Goal: Transaction & Acquisition: Book appointment/travel/reservation

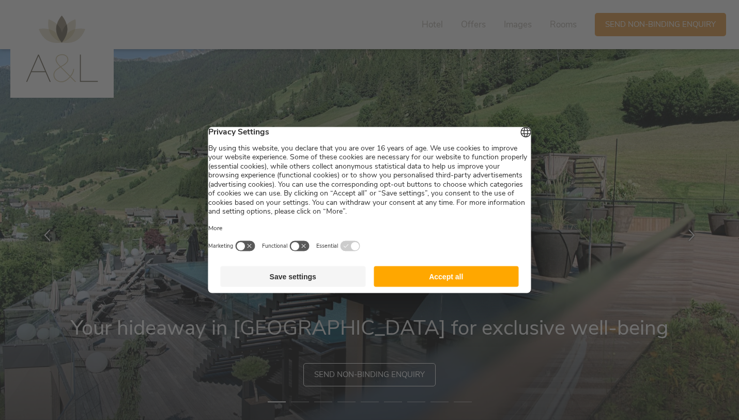
click at [446, 283] on button "Accept all" at bounding box center [446, 276] width 145 height 21
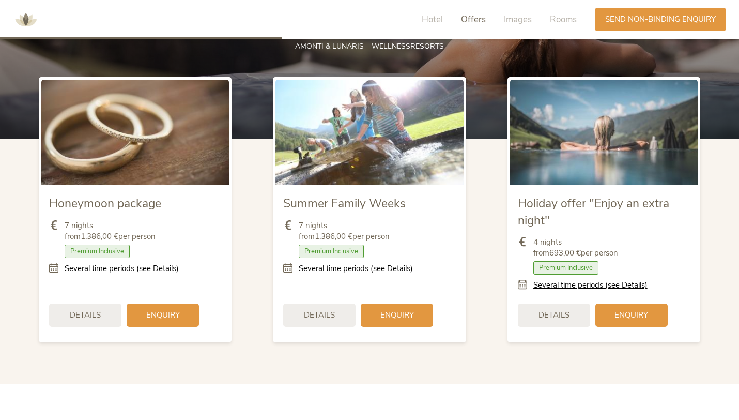
scroll to position [1199, 0]
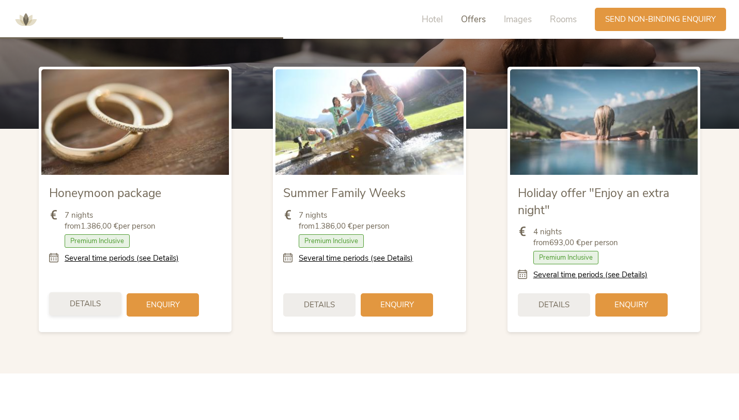
click at [96, 299] on span "Details" at bounding box center [85, 303] width 31 height 11
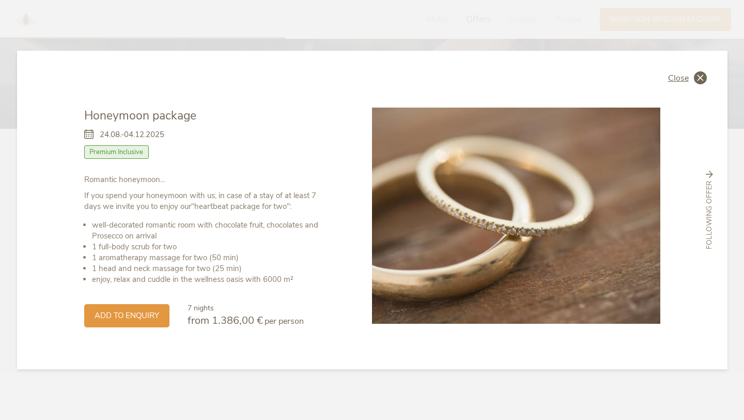
click at [694, 80] on icon at bounding box center [700, 77] width 13 height 13
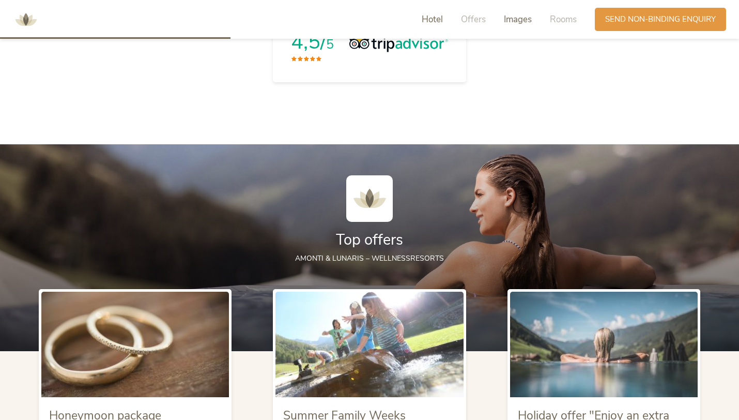
click at [511, 23] on span "Images" at bounding box center [518, 19] width 28 height 12
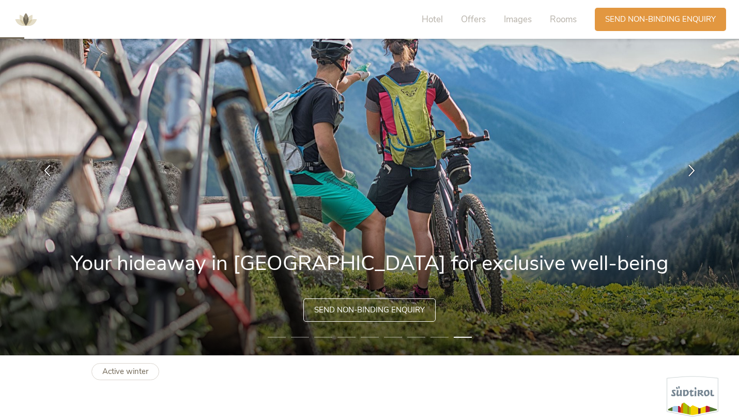
scroll to position [24, 0]
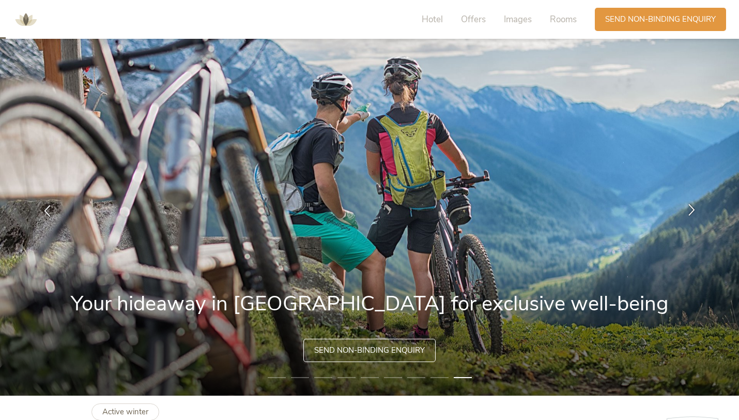
click at [696, 203] on icon at bounding box center [692, 209] width 12 height 12
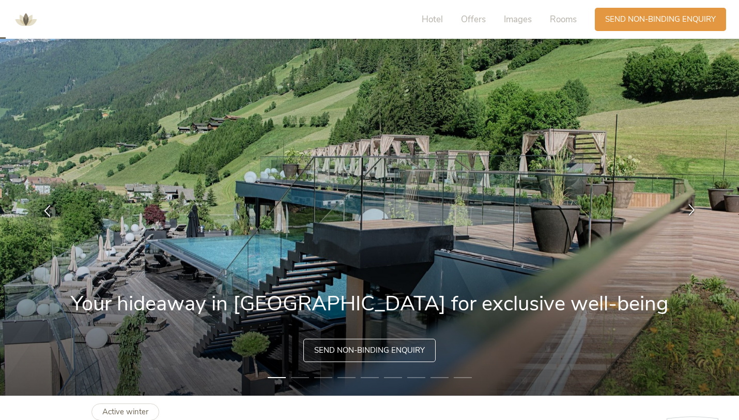
click at [696, 203] on icon at bounding box center [692, 209] width 12 height 12
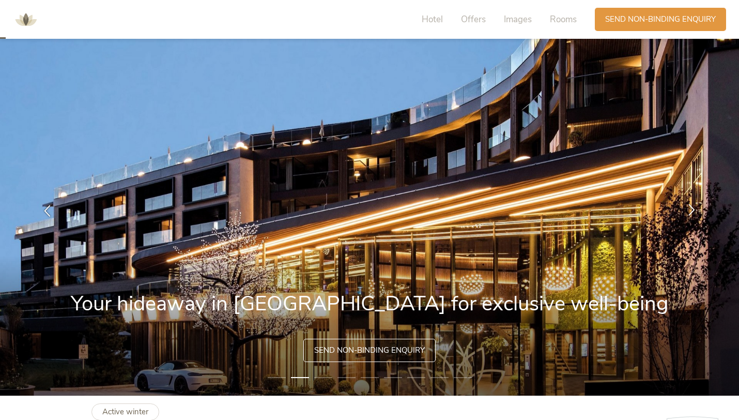
click at [696, 203] on icon at bounding box center [692, 209] width 12 height 12
click at [691, 205] on icon at bounding box center [692, 209] width 12 height 12
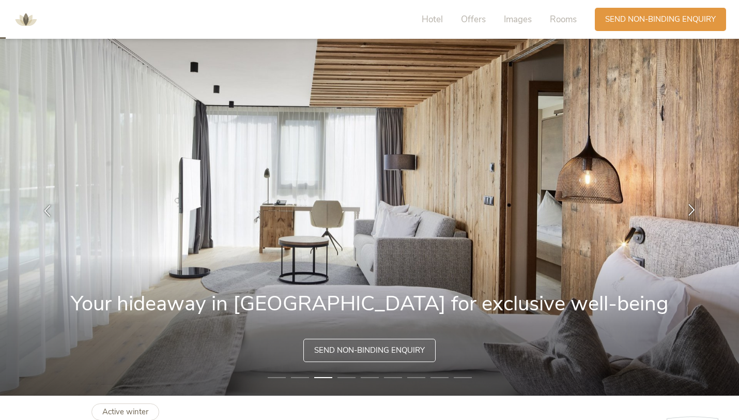
click at [691, 205] on icon at bounding box center [692, 209] width 12 height 12
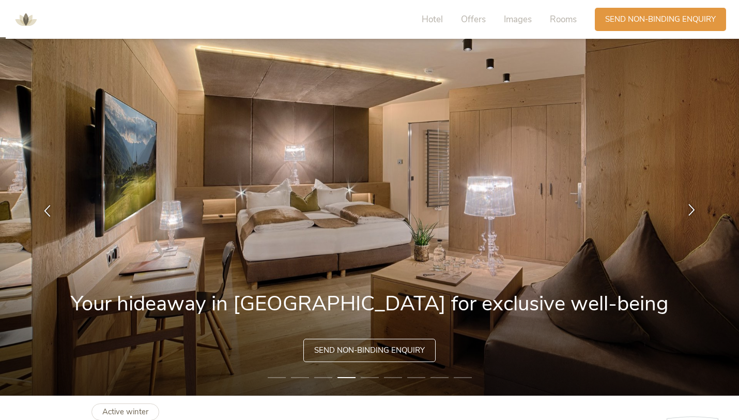
click at [691, 205] on icon at bounding box center [692, 209] width 12 height 12
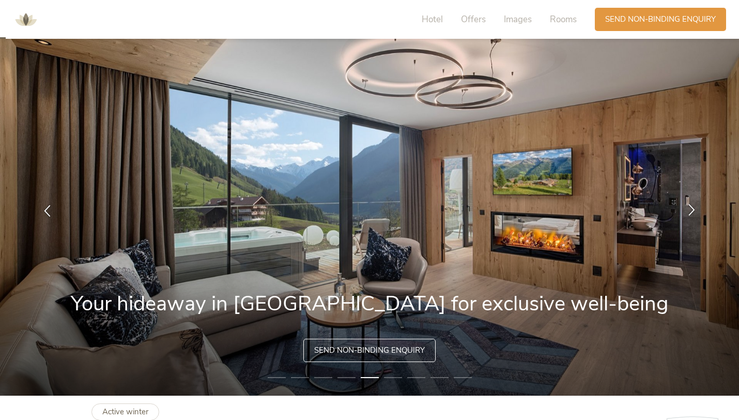
click at [688, 204] on icon at bounding box center [692, 209] width 12 height 12
click at [691, 208] on icon at bounding box center [692, 209] width 12 height 12
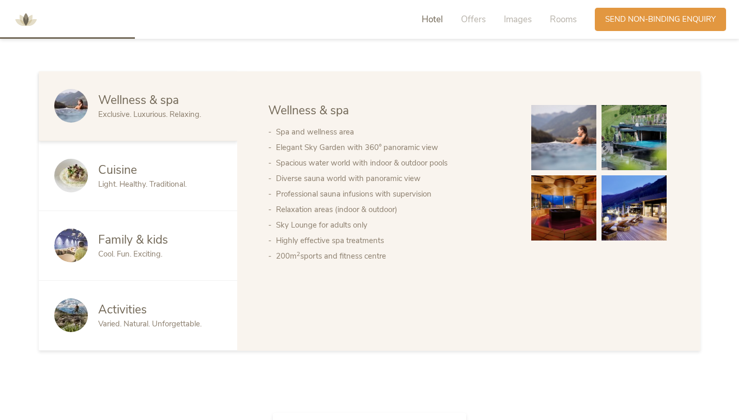
scroll to position [583, 0]
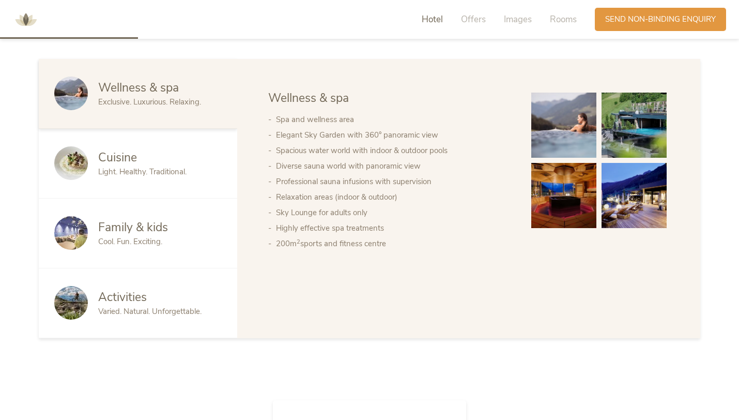
click at [171, 305] on div "Activities" at bounding box center [160, 297] width 124 height 17
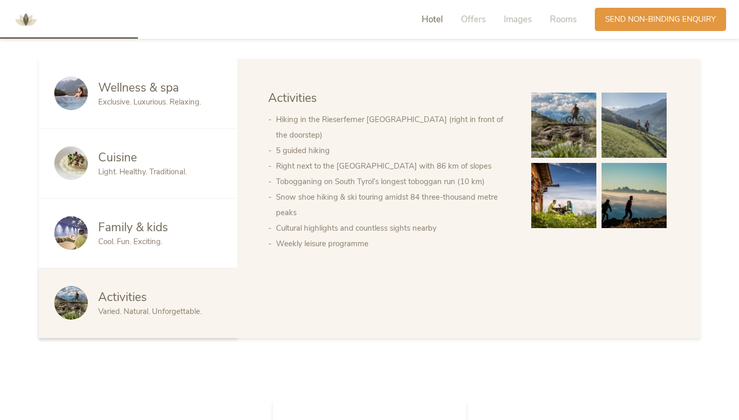
click at [145, 229] on span "Family & kids" at bounding box center [133, 227] width 70 height 16
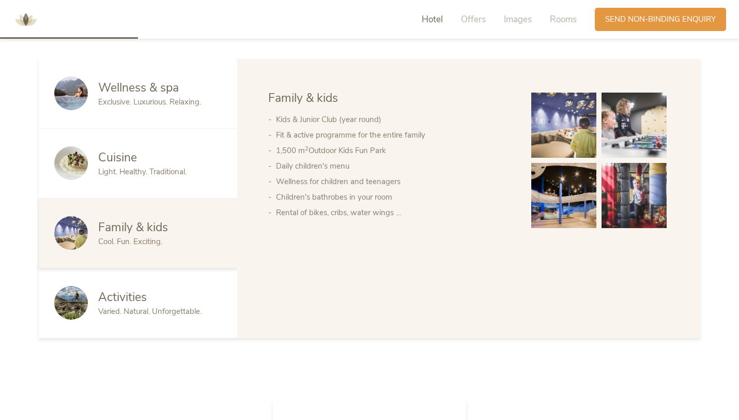
click at [152, 169] on span "Light. Healthy. Traditional." at bounding box center [142, 171] width 88 height 10
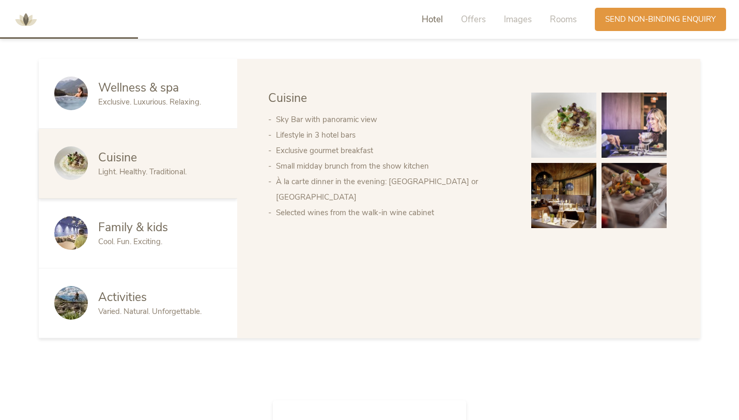
click at [172, 103] on span "Exclusive. Luxurious. Relaxing." at bounding box center [149, 102] width 103 height 10
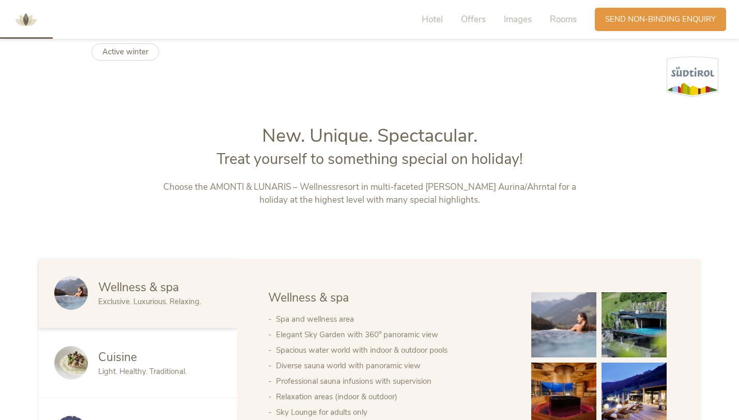
scroll to position [0, 0]
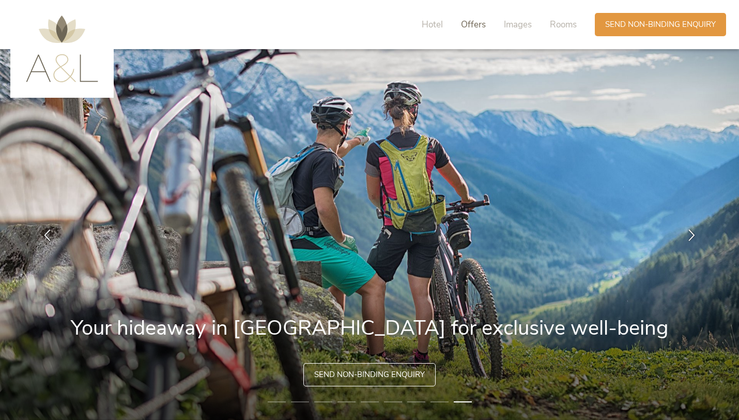
click at [463, 29] on span "Offers" at bounding box center [473, 25] width 25 height 12
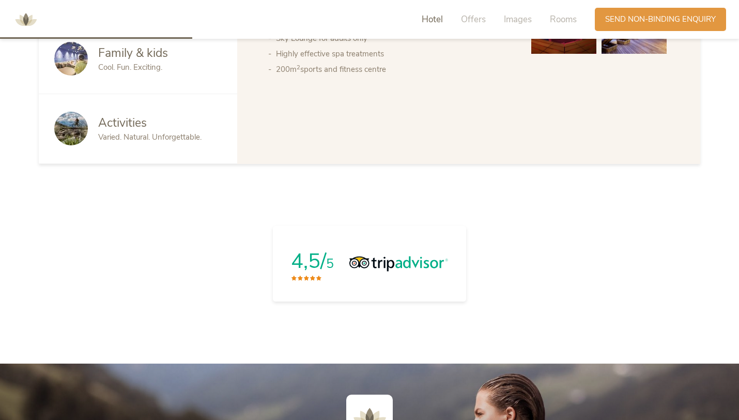
scroll to position [979, 0]
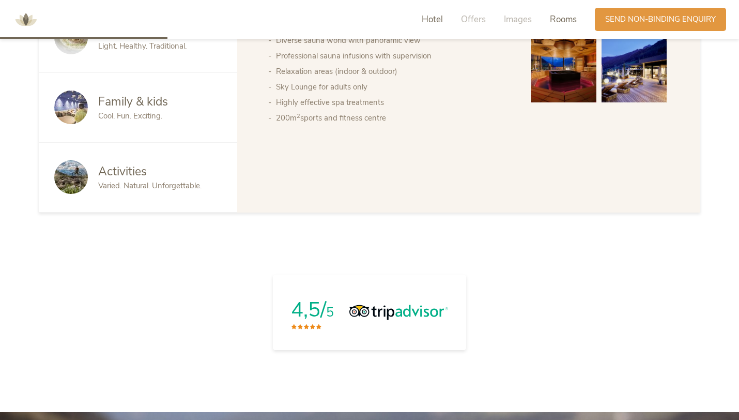
click at [563, 18] on span "Rooms" at bounding box center [563, 19] width 27 height 12
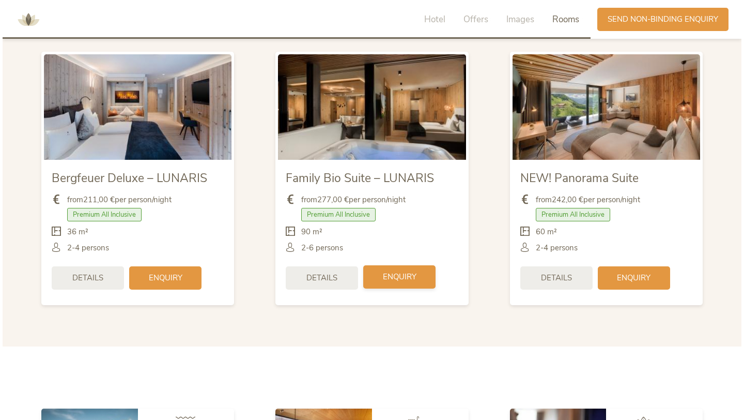
scroll to position [2488, 0]
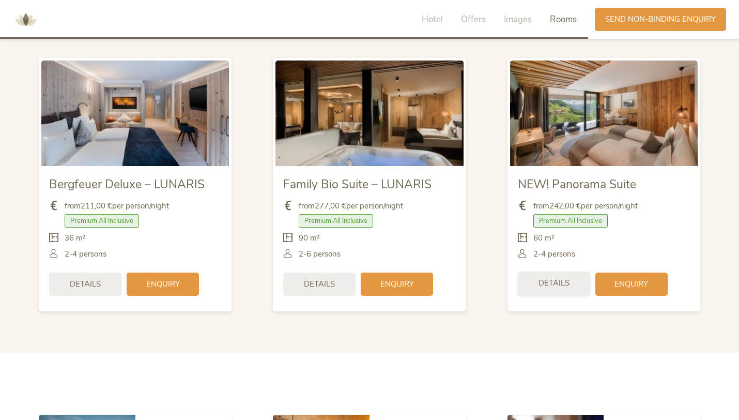
click at [562, 284] on span "Details" at bounding box center [553, 282] width 31 height 11
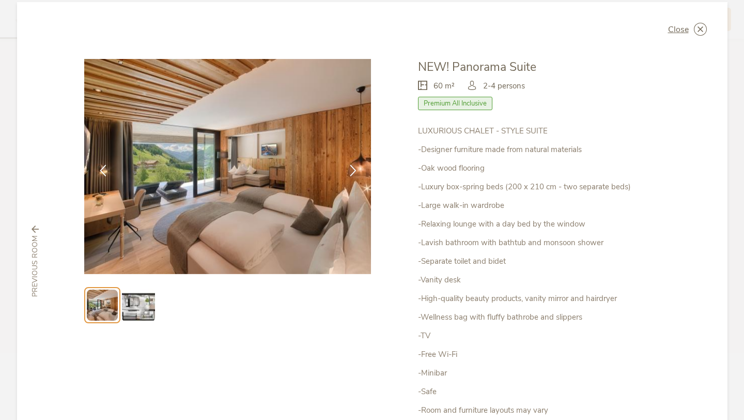
scroll to position [19, 0]
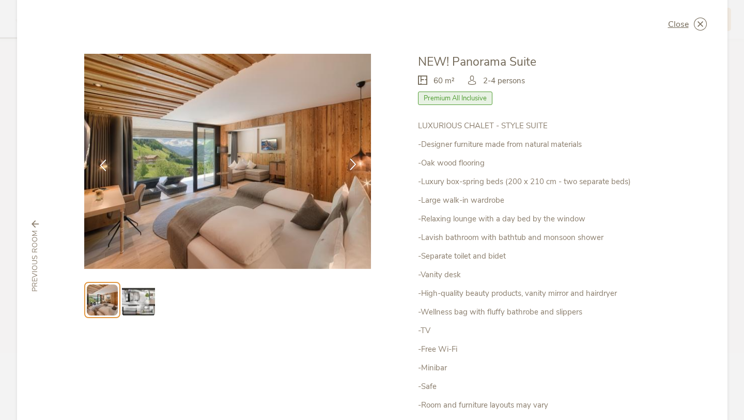
click at [349, 167] on icon at bounding box center [353, 164] width 12 height 12
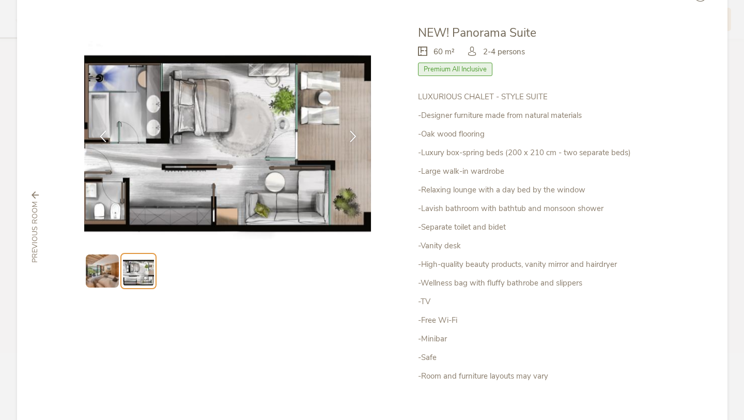
scroll to position [0, 0]
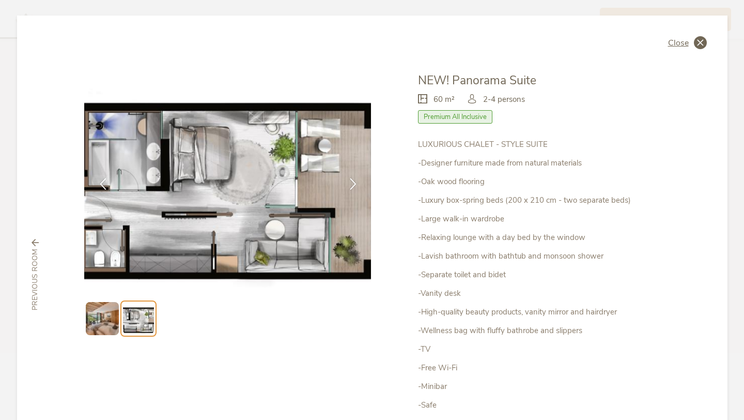
click at [700, 41] on icon at bounding box center [700, 42] width 13 height 13
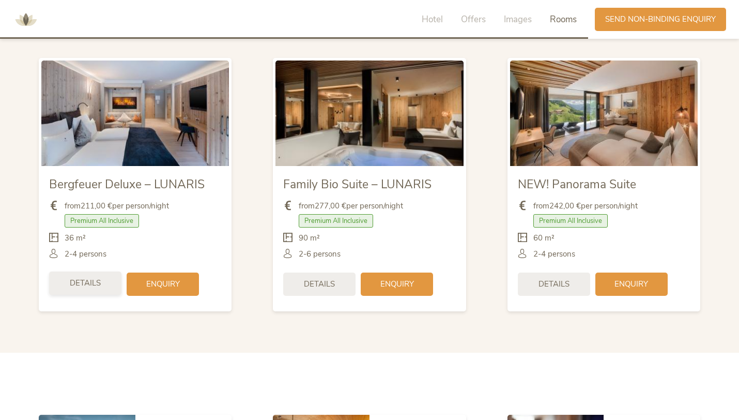
click at [72, 279] on span "Details" at bounding box center [85, 282] width 31 height 11
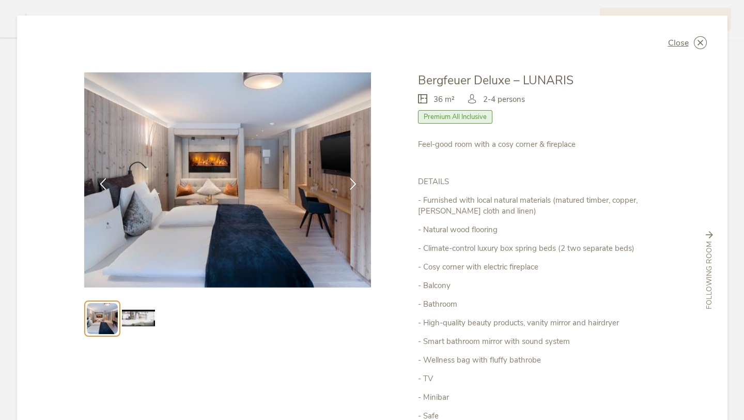
click at [151, 323] on img at bounding box center [138, 318] width 33 height 33
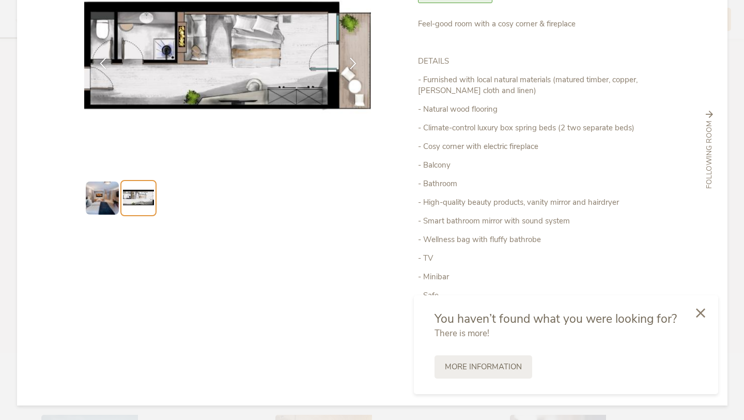
scroll to position [121, 0]
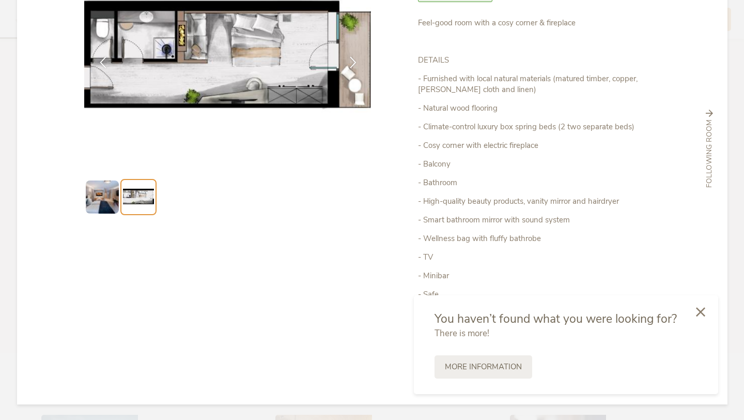
click at [705, 314] on icon at bounding box center [700, 311] width 9 height 9
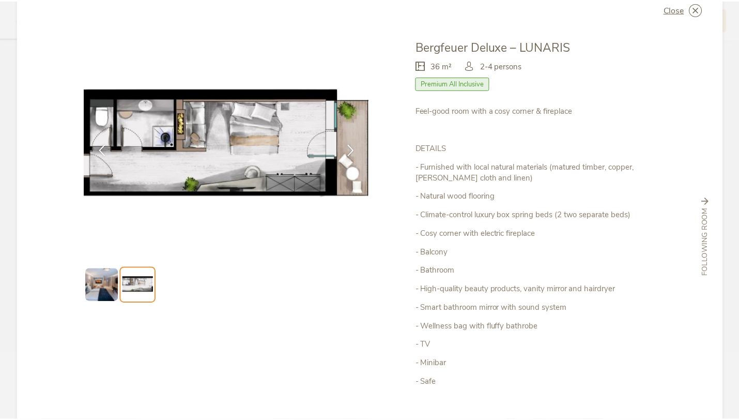
scroll to position [0, 0]
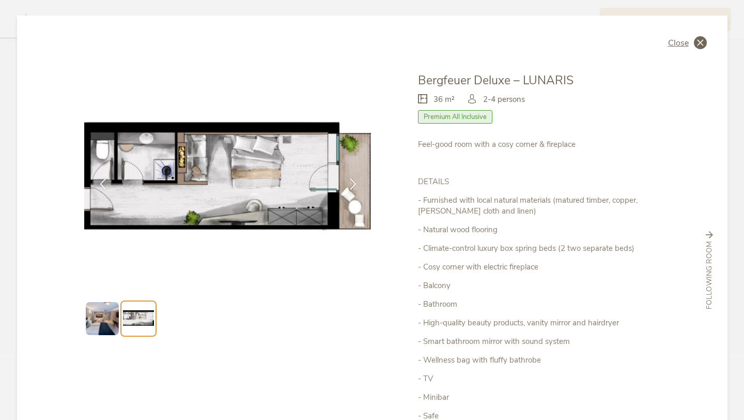
click at [696, 45] on icon at bounding box center [700, 42] width 13 height 13
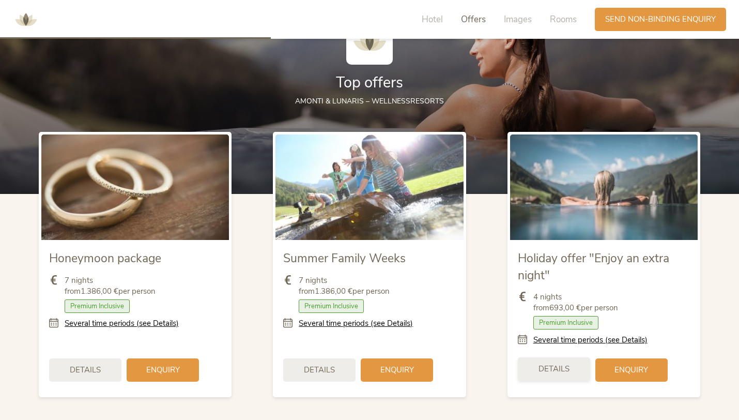
scroll to position [1175, 0]
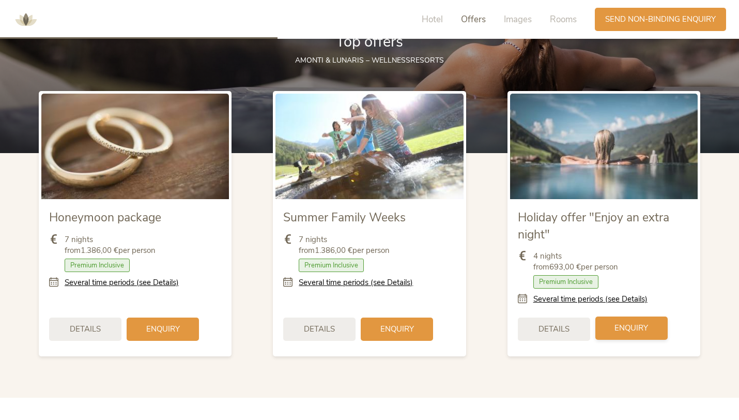
click at [618, 331] on span "Enquiry" at bounding box center [631, 327] width 34 height 11
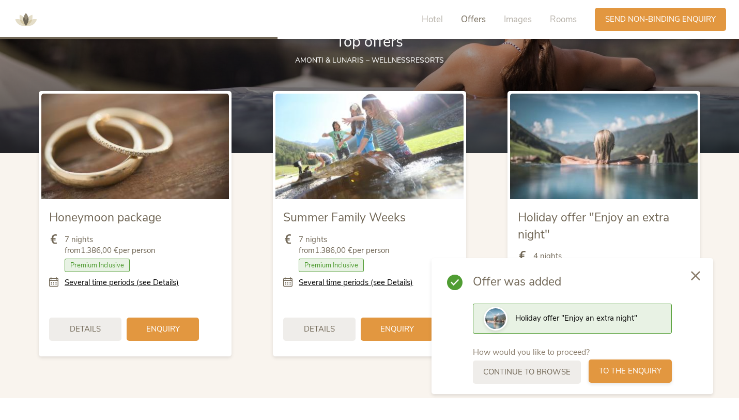
click at [643, 381] on div "to the enquiry" at bounding box center [630, 370] width 83 height 23
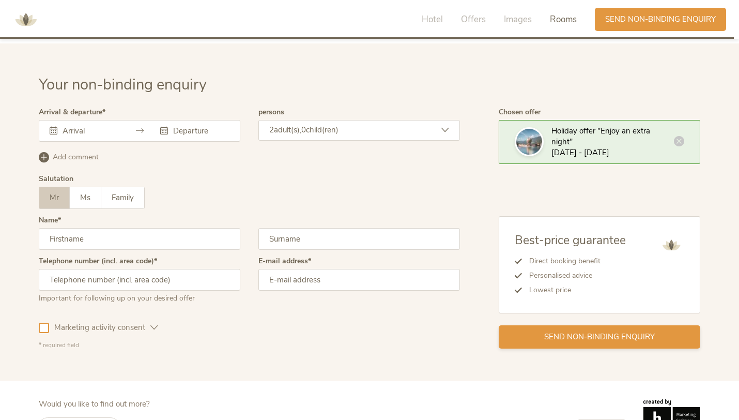
scroll to position [3118, 0]
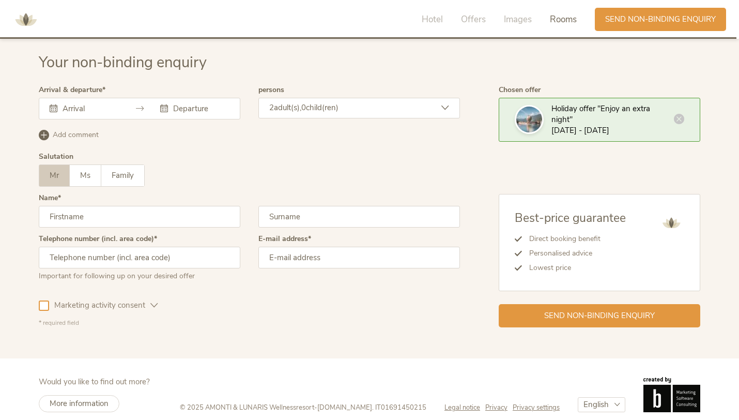
click at [253, 280] on div "Telephone number (incl. area code) Important for following up on your desired o…" at bounding box center [249, 262] width 421 height 54
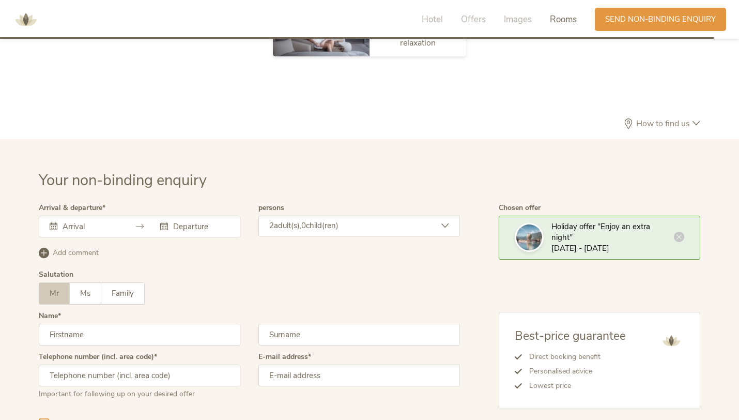
scroll to position [3021, 0]
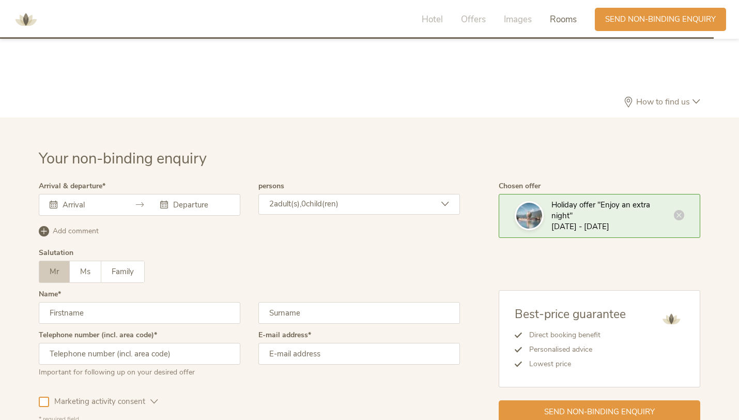
click at [130, 204] on div at bounding box center [140, 205] width 202 height 22
